Goal: Complete application form

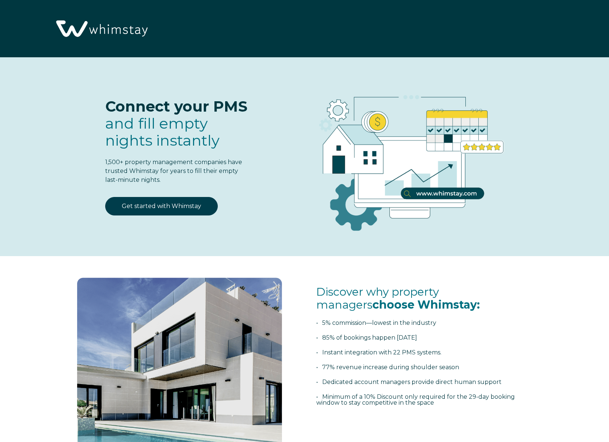
select select "US"
select select "Standard"
click at [172, 203] on link "Get started with Whimstay" at bounding box center [161, 206] width 113 height 18
select select "US"
select select "Standard"
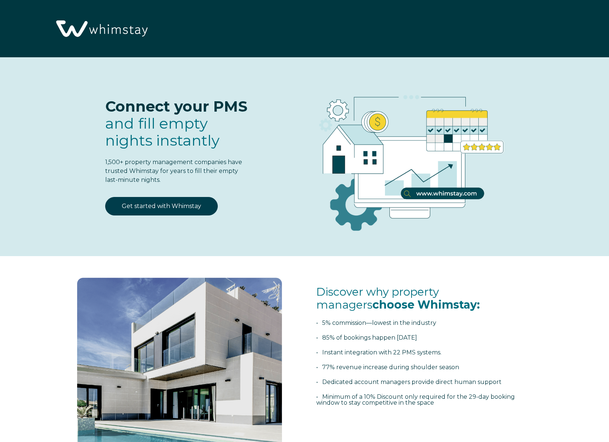
scroll to position [934, 0]
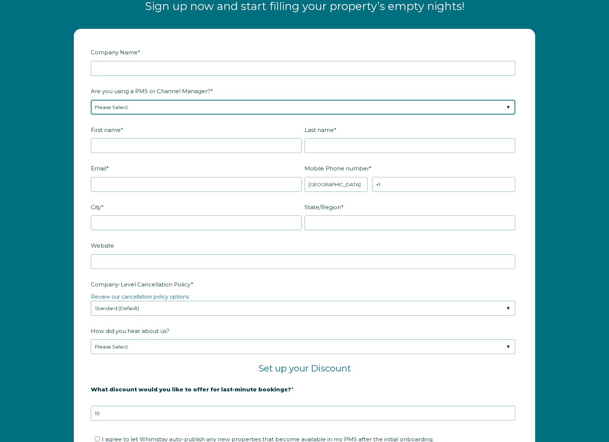
click at [150, 106] on select "Please Select Barefoot BookingPal Boost Brightside CiiRUS Escapia Guesty Hostaw…" at bounding box center [303, 107] width 425 height 15
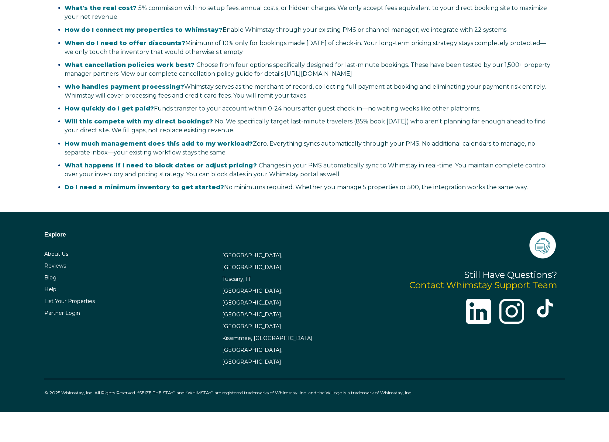
scroll to position [1599, 0]
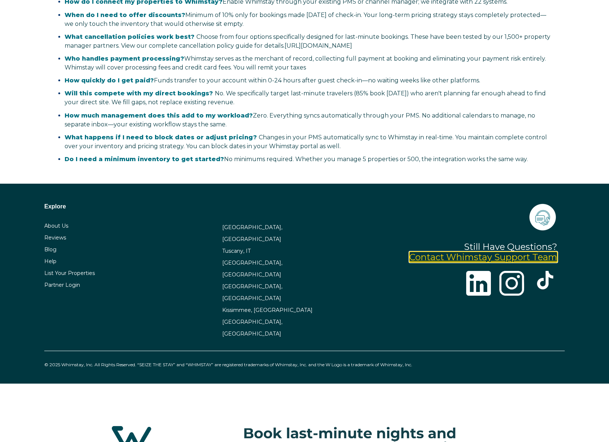
click at [499, 254] on link "Contact Whimstay Support Team" at bounding box center [483, 256] width 148 height 11
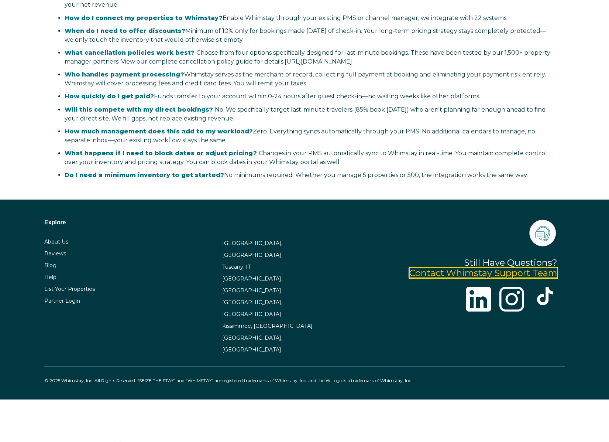
scroll to position [1615, 0]
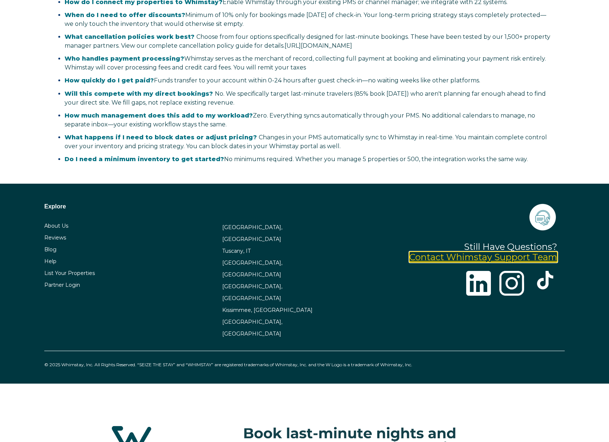
click at [439, 260] on link "Contact Whimstay Support Team" at bounding box center [483, 256] width 148 height 11
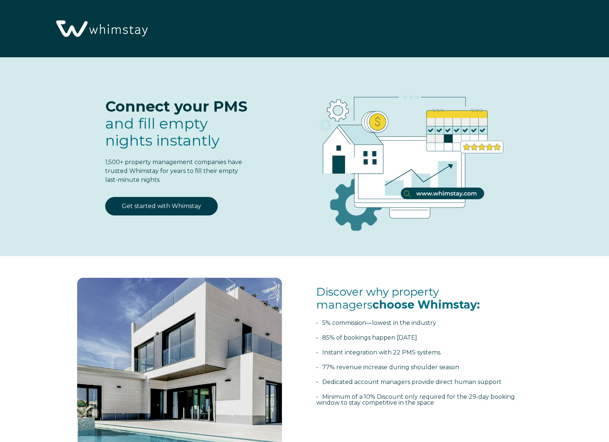
scroll to position [206, 0]
